Goal: Obtain resource: Download file/media

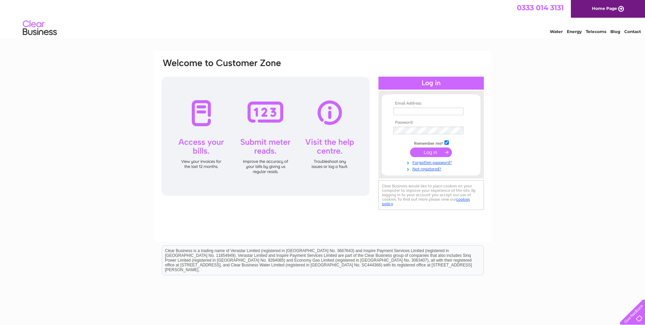
type input "[EMAIL_ADDRESS][DOMAIN_NAME]"
click at [436, 152] on input "submit" at bounding box center [431, 152] width 42 height 10
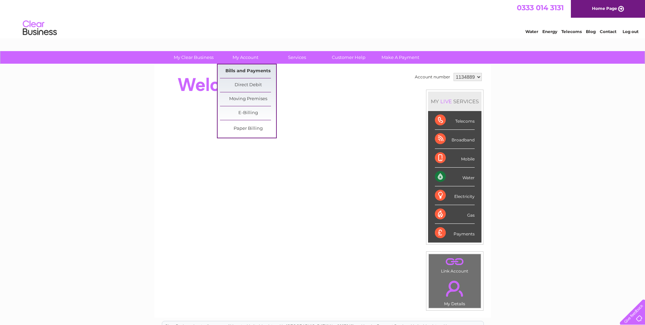
click at [244, 72] on link "Bills and Payments" at bounding box center [248, 71] width 56 height 14
click at [243, 71] on link "Bills and Payments" at bounding box center [248, 71] width 56 height 14
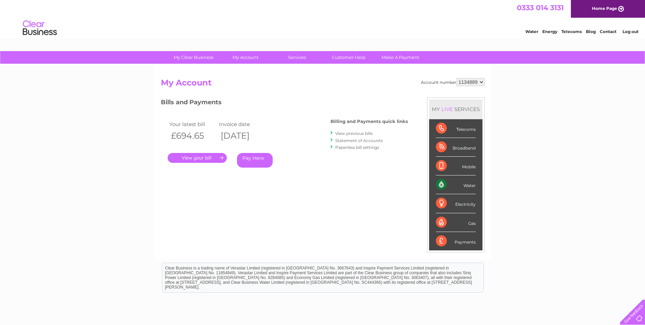
click at [199, 159] on link "." at bounding box center [197, 158] width 59 height 10
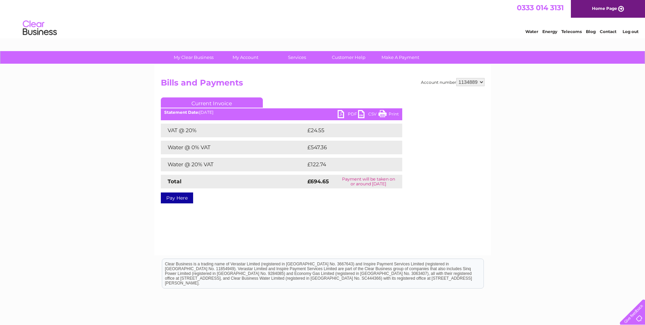
click at [351, 113] on link "PDF" at bounding box center [348, 115] width 20 height 10
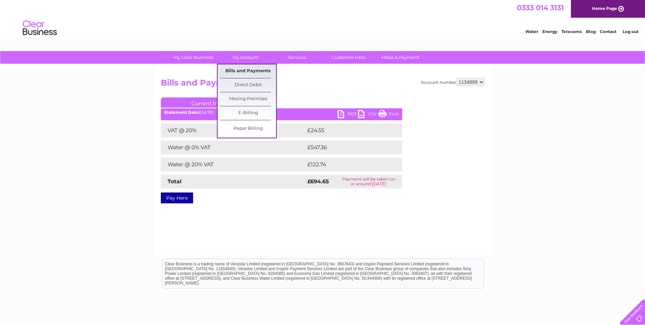
click at [247, 69] on link "Bills and Payments" at bounding box center [248, 71] width 56 height 14
click at [244, 70] on link "Bills and Payments" at bounding box center [248, 71] width 56 height 14
click at [241, 73] on link "Bills and Payments" at bounding box center [248, 71] width 56 height 14
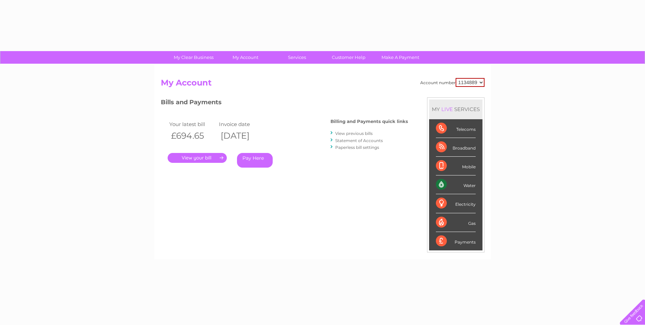
click at [347, 133] on link "View previous bills" at bounding box center [353, 133] width 37 height 5
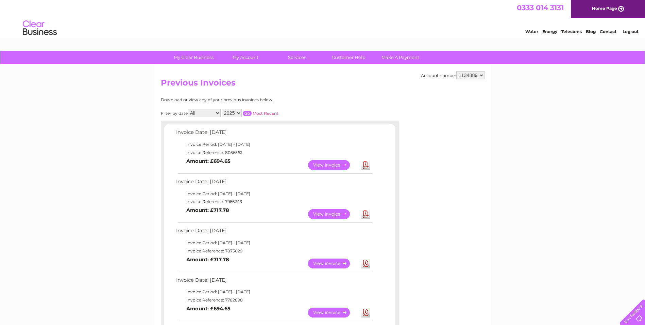
click at [367, 214] on link "Download" at bounding box center [366, 214] width 9 height 10
